Goal: Information Seeking & Learning: Learn about a topic

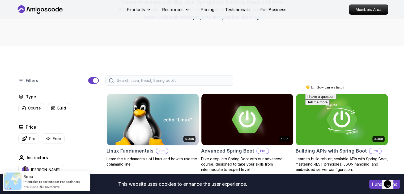
scroll to position [75, 0]
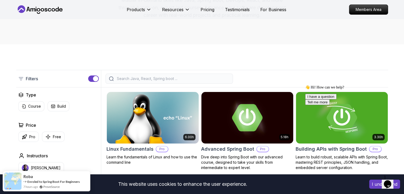
click at [147, 78] on input "search" at bounding box center [173, 78] width 114 height 5
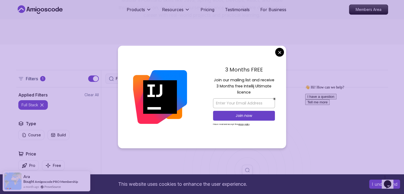
type input "Full stack"
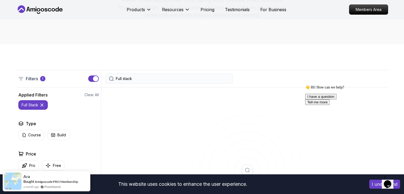
click at [143, 75] on div "Full stack" at bounding box center [168, 78] width 127 height 10
click at [148, 79] on input "Full stack" at bounding box center [173, 78] width 114 height 5
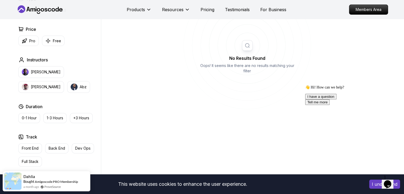
scroll to position [200, 0]
click at [28, 159] on p "Full Stack" at bounding box center [30, 161] width 17 height 5
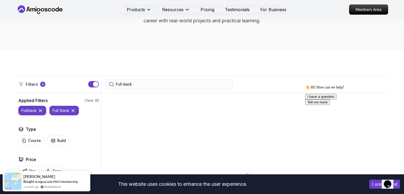
scroll to position [70, 0]
click at [136, 81] on div "Full stack" at bounding box center [168, 84] width 127 height 10
drag, startPoint x: 136, startPoint y: 81, endPoint x: 109, endPoint y: 81, distance: 26.3
click at [109, 81] on div "Full stack" at bounding box center [168, 84] width 127 height 10
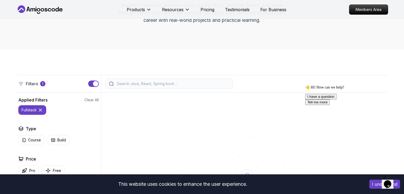
click at [94, 84] on div "button" at bounding box center [95, 83] width 5 height 5
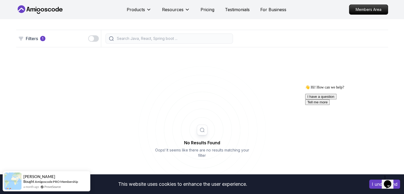
scroll to position [125, 0]
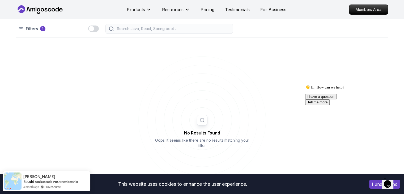
click at [20, 29] on icon at bounding box center [20, 28] width 5 height 5
click at [24, 28] on div "Filters 1" at bounding box center [31, 28] width 27 height 6
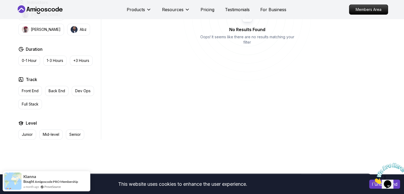
scroll to position [228, 0]
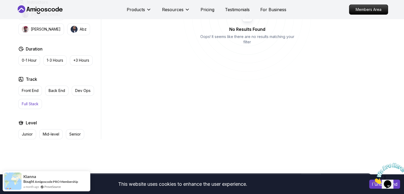
click at [34, 101] on p "Full Stack" at bounding box center [30, 103] width 17 height 5
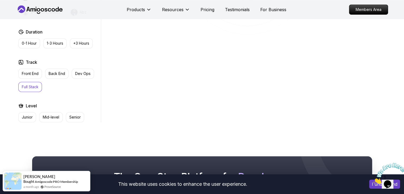
scroll to position [272, 0]
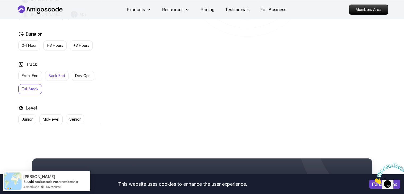
click at [49, 79] on button "Back End" at bounding box center [56, 76] width 23 height 10
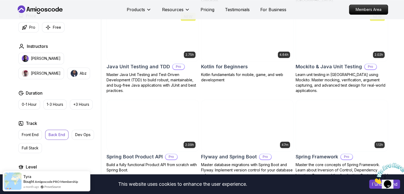
scroll to position [576, 0]
